Goal: Find specific page/section: Find specific page/section

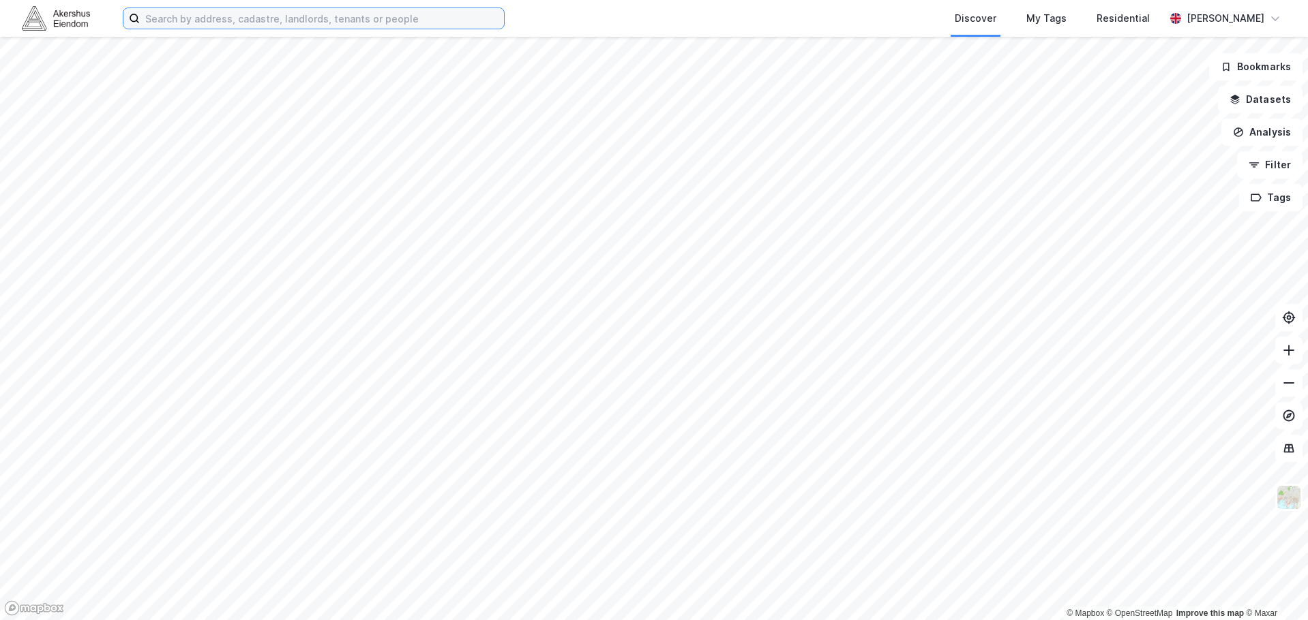
click at [251, 16] on input at bounding box center [322, 18] width 364 height 20
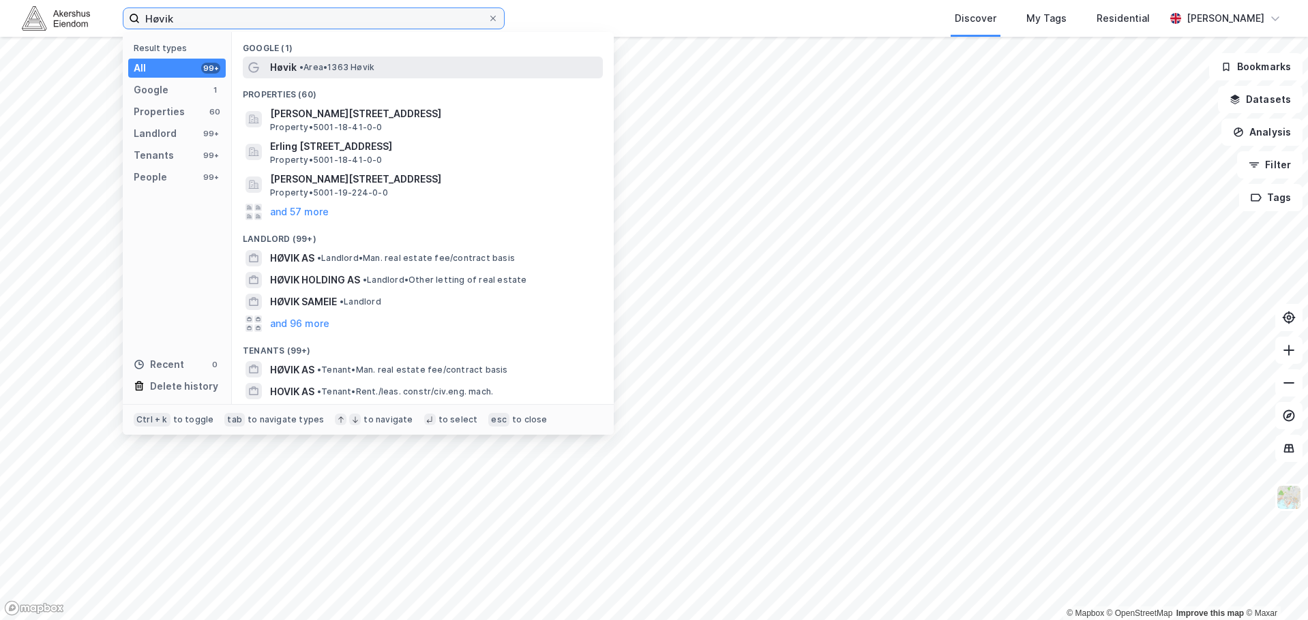
type input "Høvik"
click at [352, 67] on span "• Area • 1363 Høvik" at bounding box center [336, 67] width 75 height 11
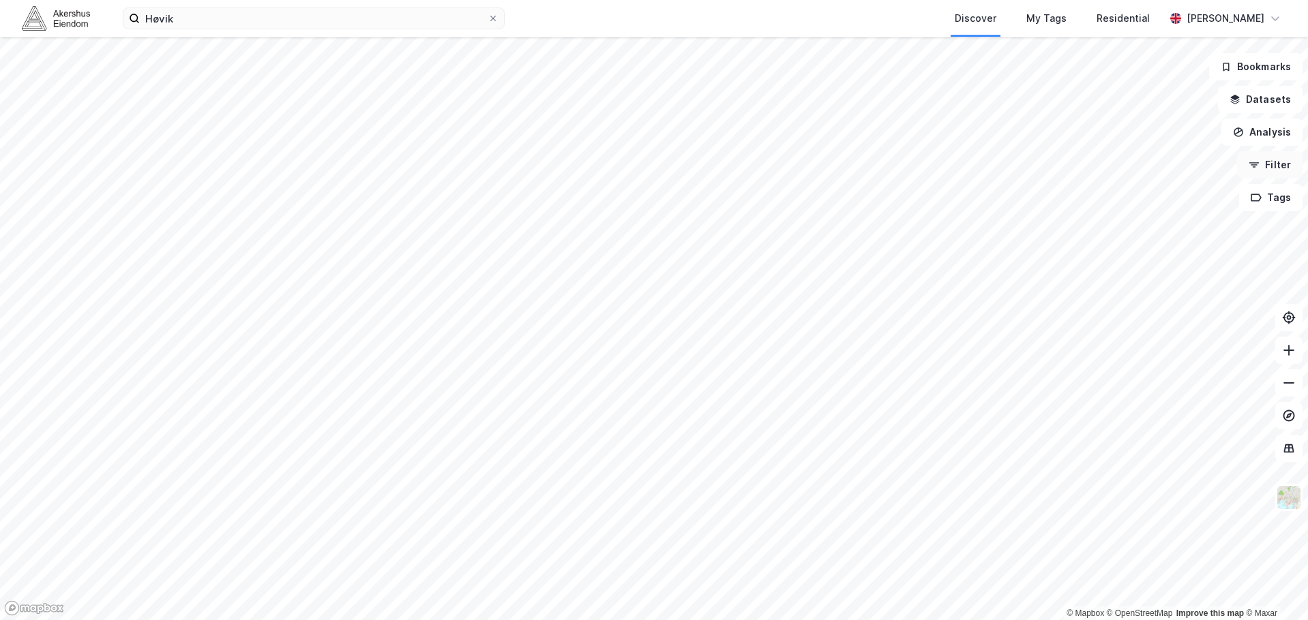
click at [1272, 166] on button "Filter" at bounding box center [1269, 164] width 65 height 27
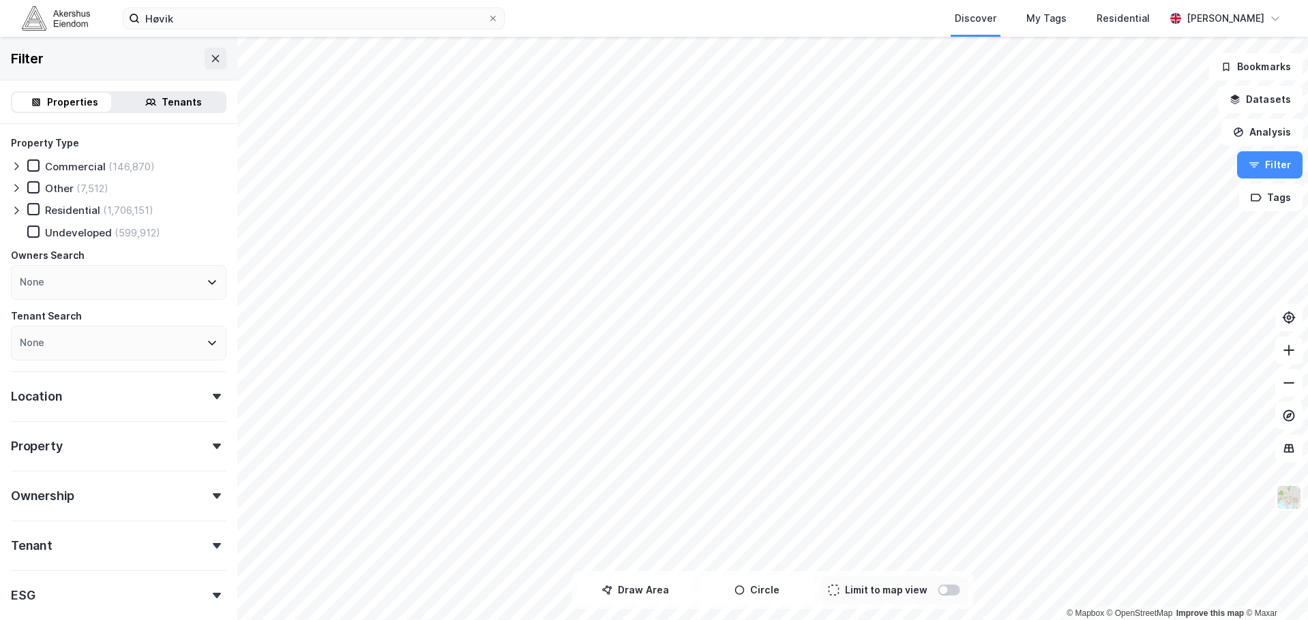
click at [50, 170] on div "Commercial" at bounding box center [75, 166] width 61 height 13
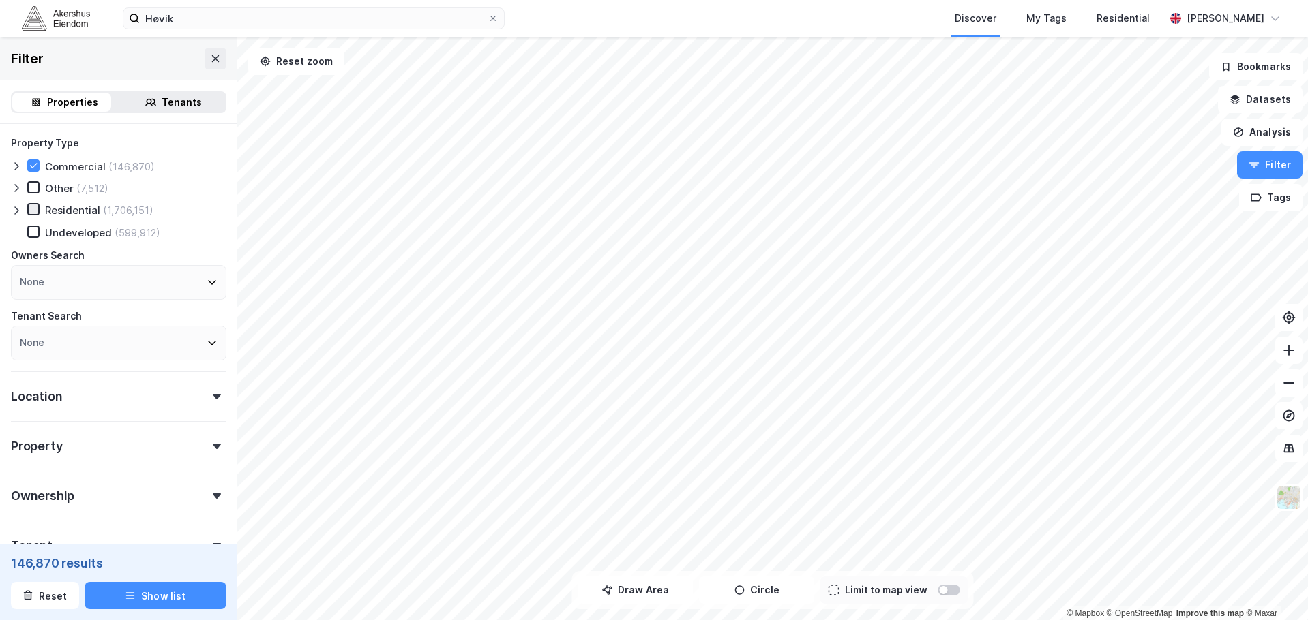
click at [35, 211] on icon at bounding box center [34, 210] width 10 height 10
click at [33, 169] on icon at bounding box center [34, 166] width 10 height 10
click at [35, 211] on icon at bounding box center [34, 210] width 10 height 10
click at [29, 166] on icon at bounding box center [34, 166] width 10 height 10
